Goal: Find contact information: Find contact information

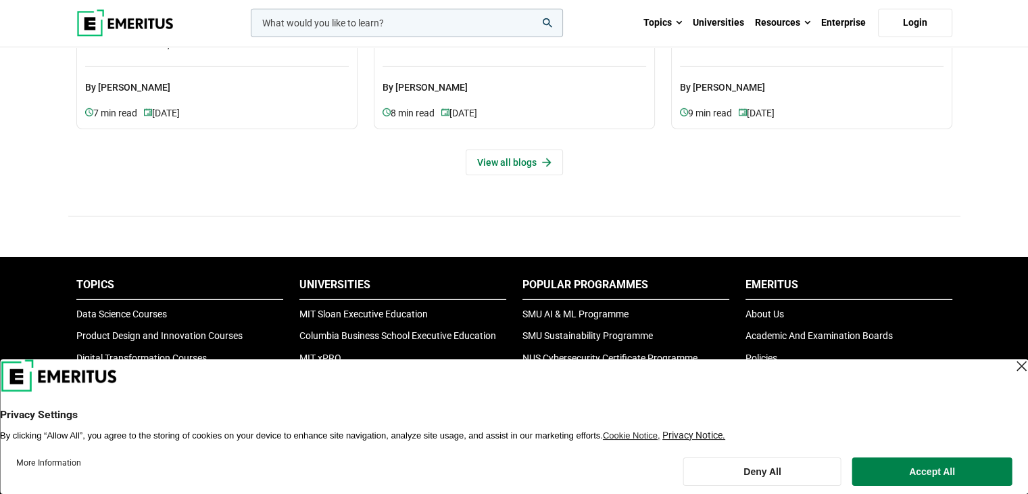
scroll to position [4810, 0]
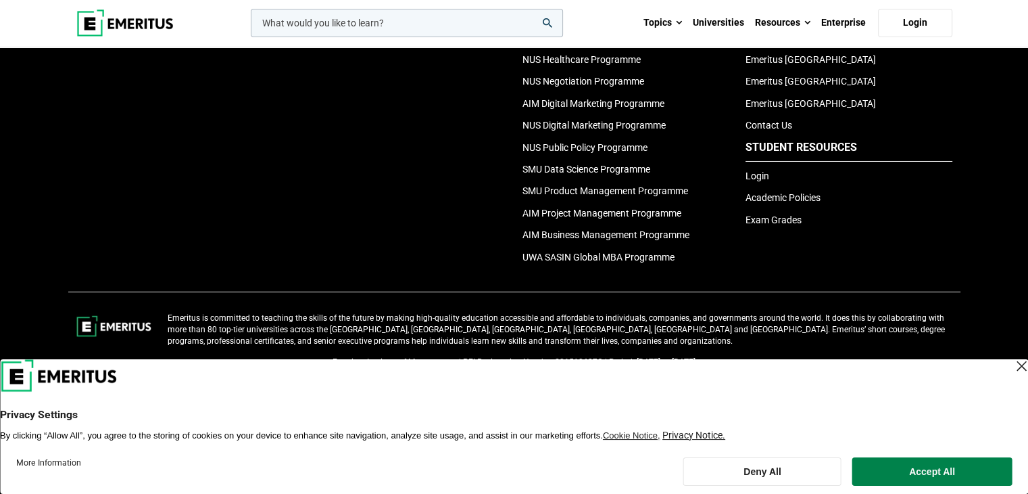
drag, startPoint x: 1005, startPoint y: 371, endPoint x: 998, endPoint y: 360, distance: 12.6
click at [1012, 368] on div "Close Layer" at bounding box center [1021, 365] width 19 height 19
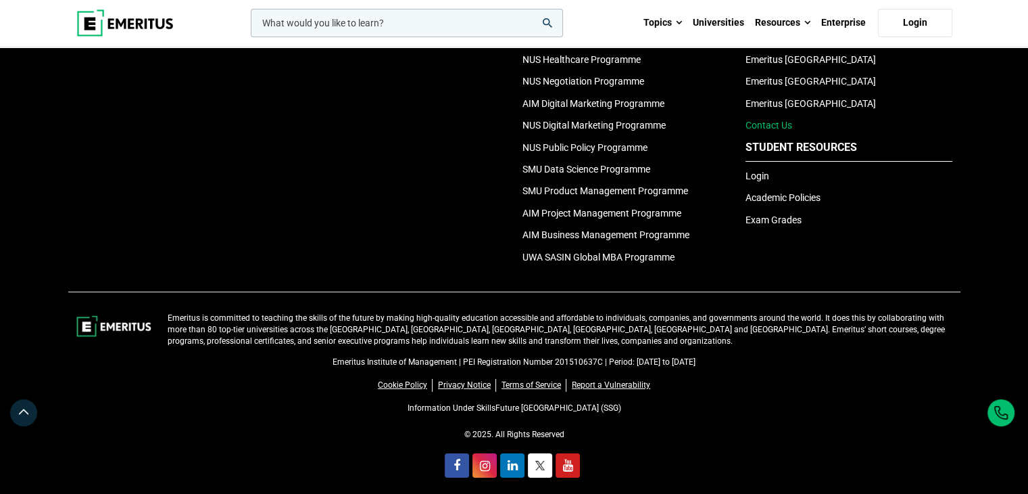
click at [768, 120] on link "Contact Us" at bounding box center [769, 125] width 47 height 11
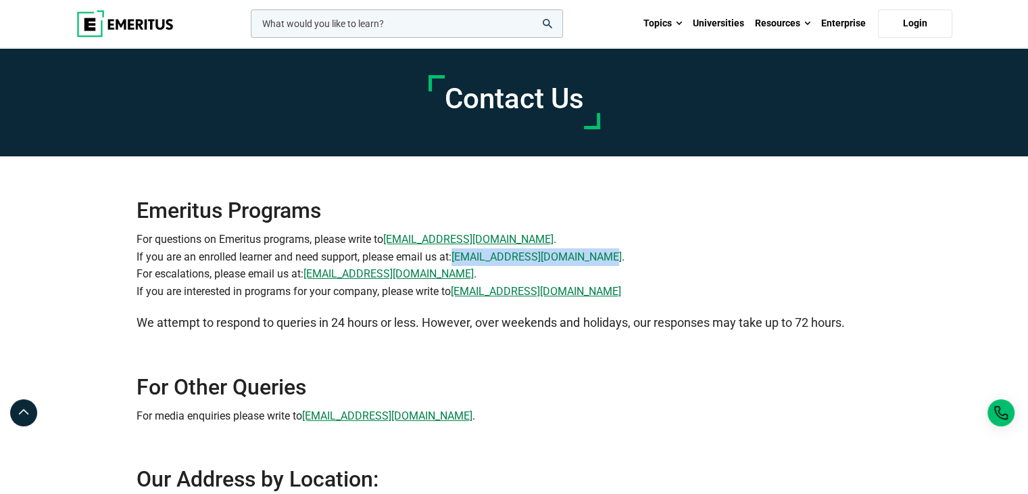
drag, startPoint x: 606, startPoint y: 255, endPoint x: 457, endPoint y: 260, distance: 148.8
click at [457, 260] on p "For questions on Emeritus programs, please write to [EMAIL_ADDRESS][DOMAIN_NAME…" at bounding box center [514, 265] width 755 height 69
copy link "[EMAIL_ADDRESS][DOMAIN_NAME]"
